Goal: Check status: Check status

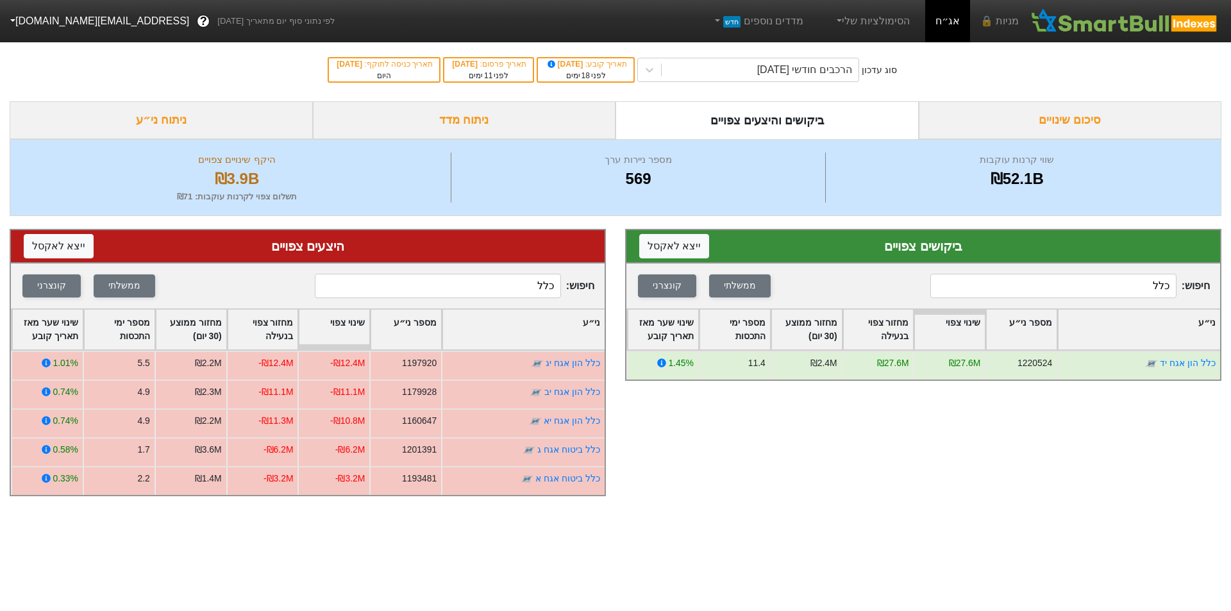
click at [520, 290] on input "כלל" at bounding box center [438, 286] width 246 height 24
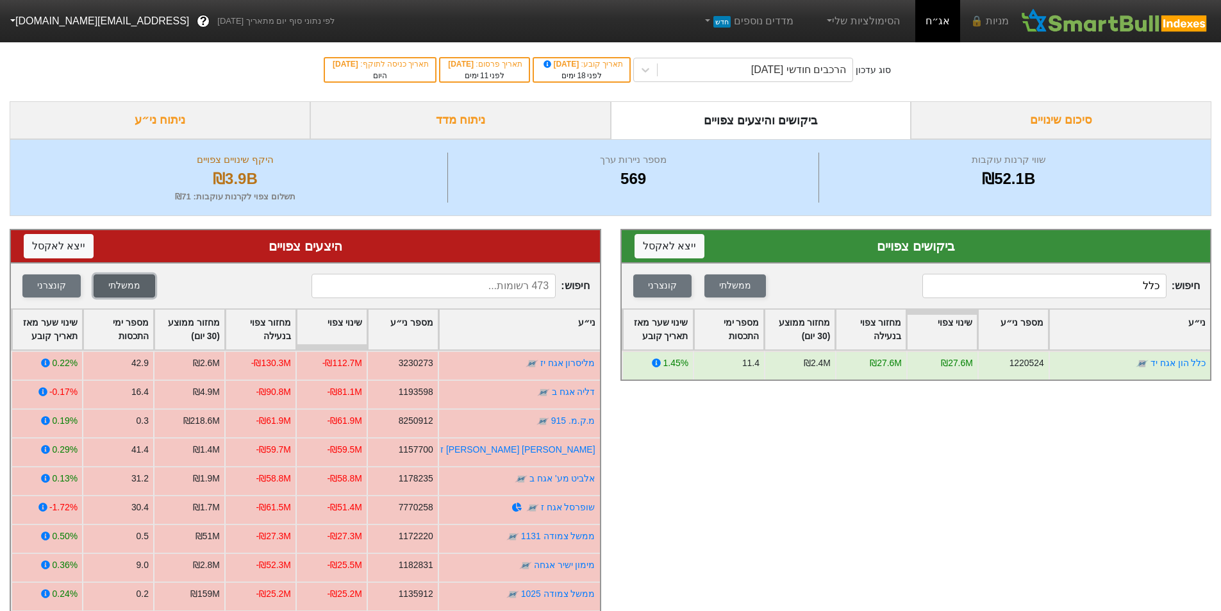
click at [122, 288] on div "ממשלתי" at bounding box center [124, 286] width 32 height 14
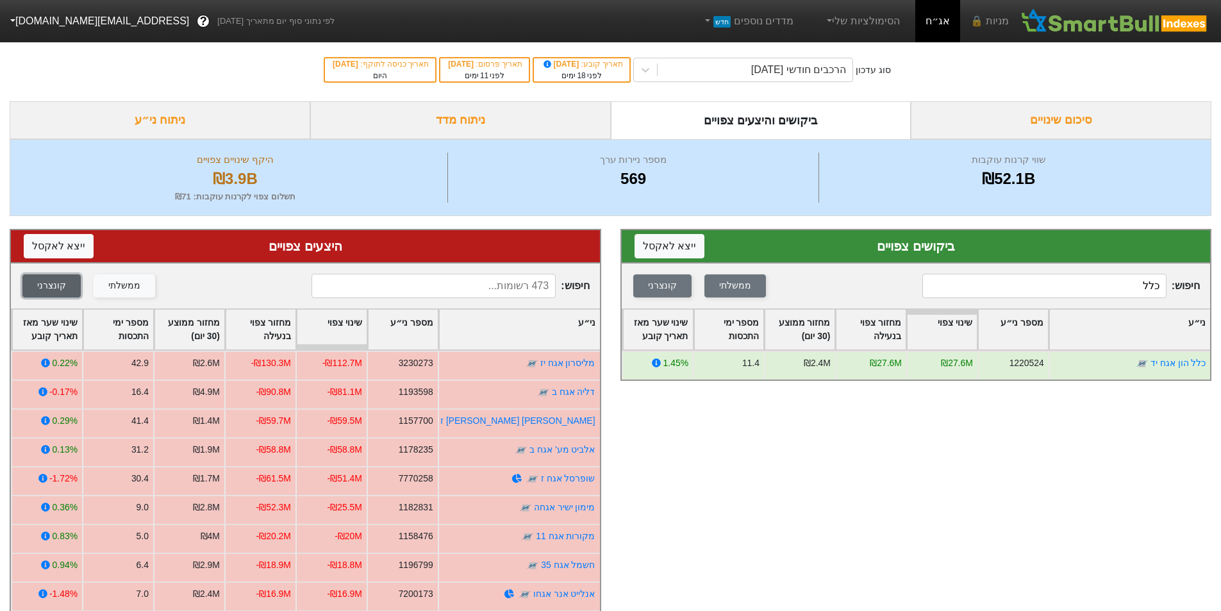
click at [54, 290] on div "קונצרני" at bounding box center [51, 286] width 29 height 14
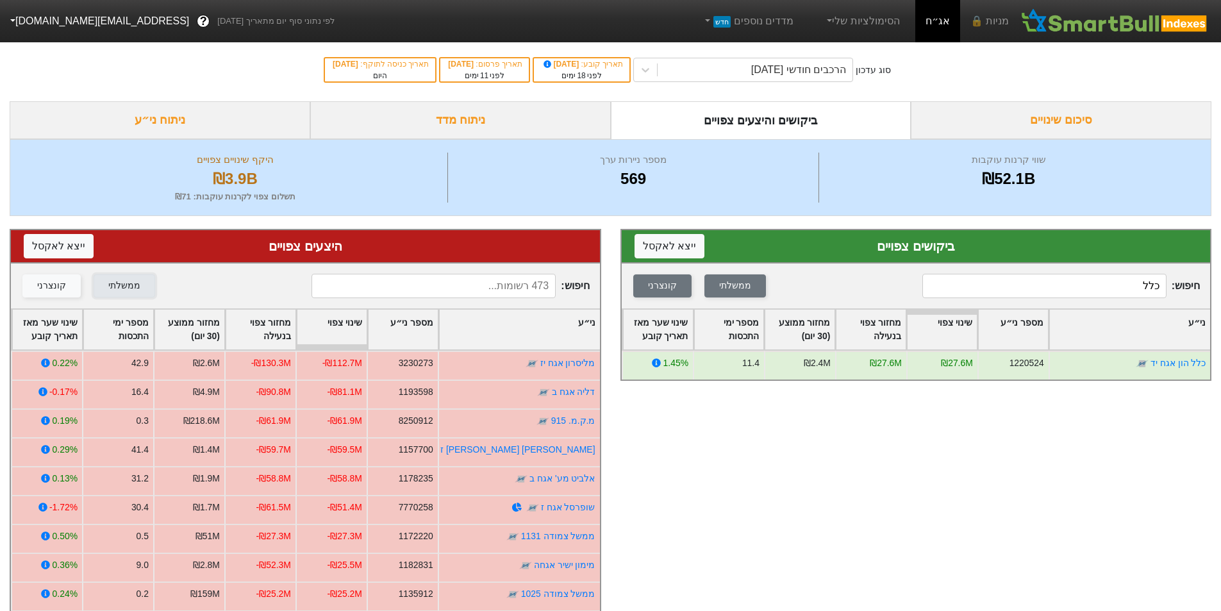
click at [135, 288] on button "ממשלתי" at bounding box center [125, 285] width 62 height 23
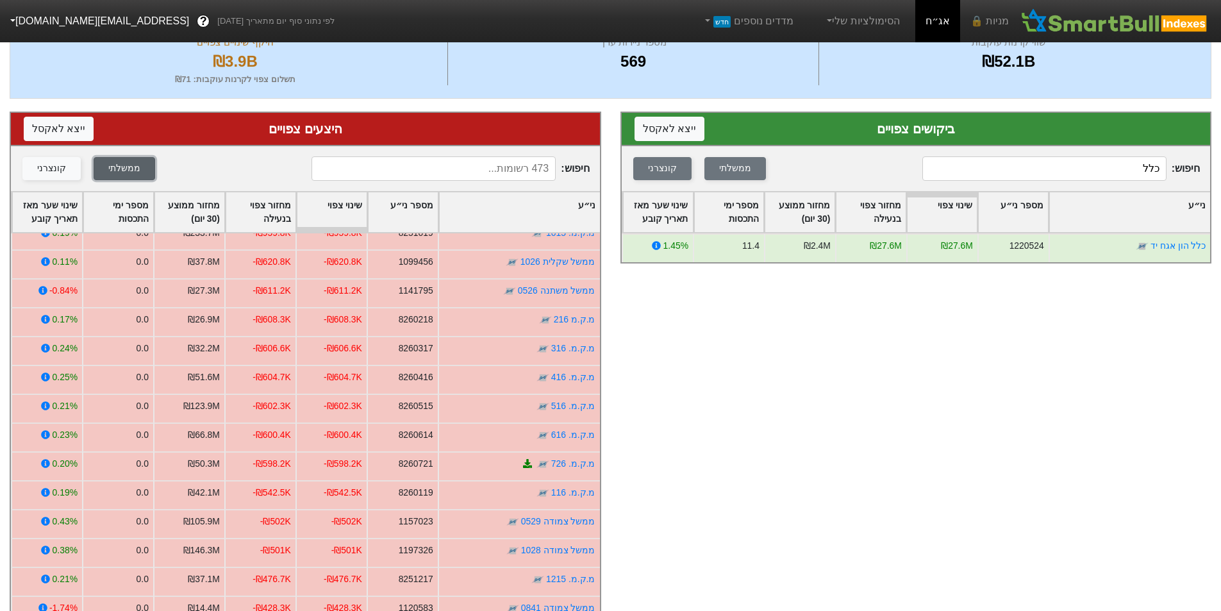
scroll to position [128, 0]
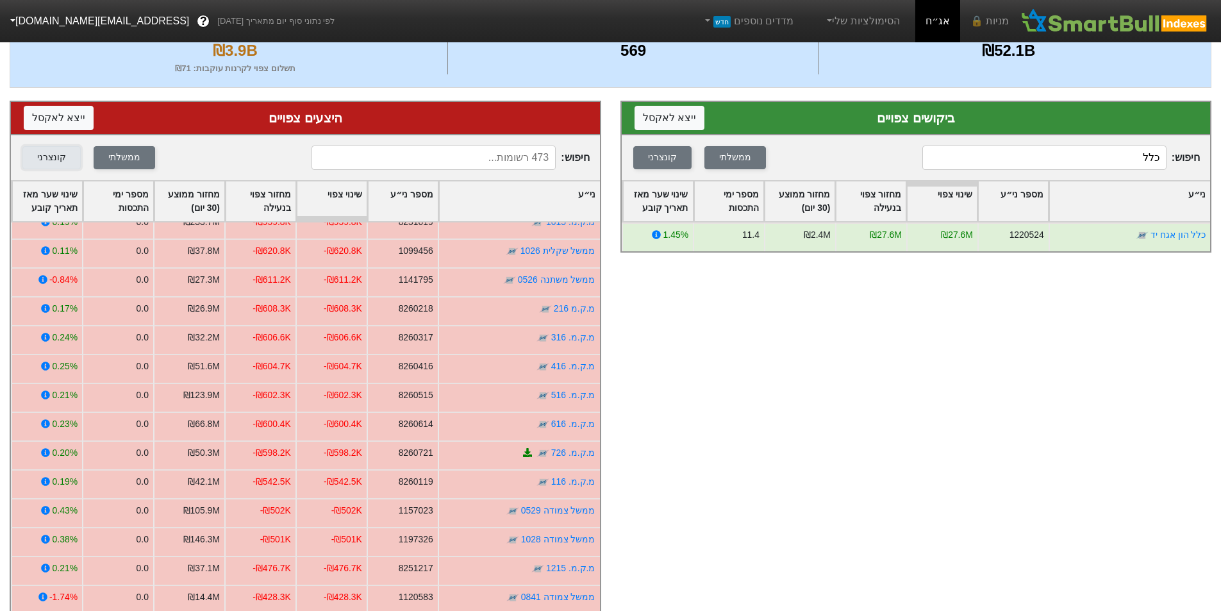
click at [56, 167] on button "קונצרני" at bounding box center [51, 157] width 58 height 23
click at [1073, 160] on input "כלל" at bounding box center [1045, 158] width 244 height 24
